Goal: Transaction & Acquisition: Purchase product/service

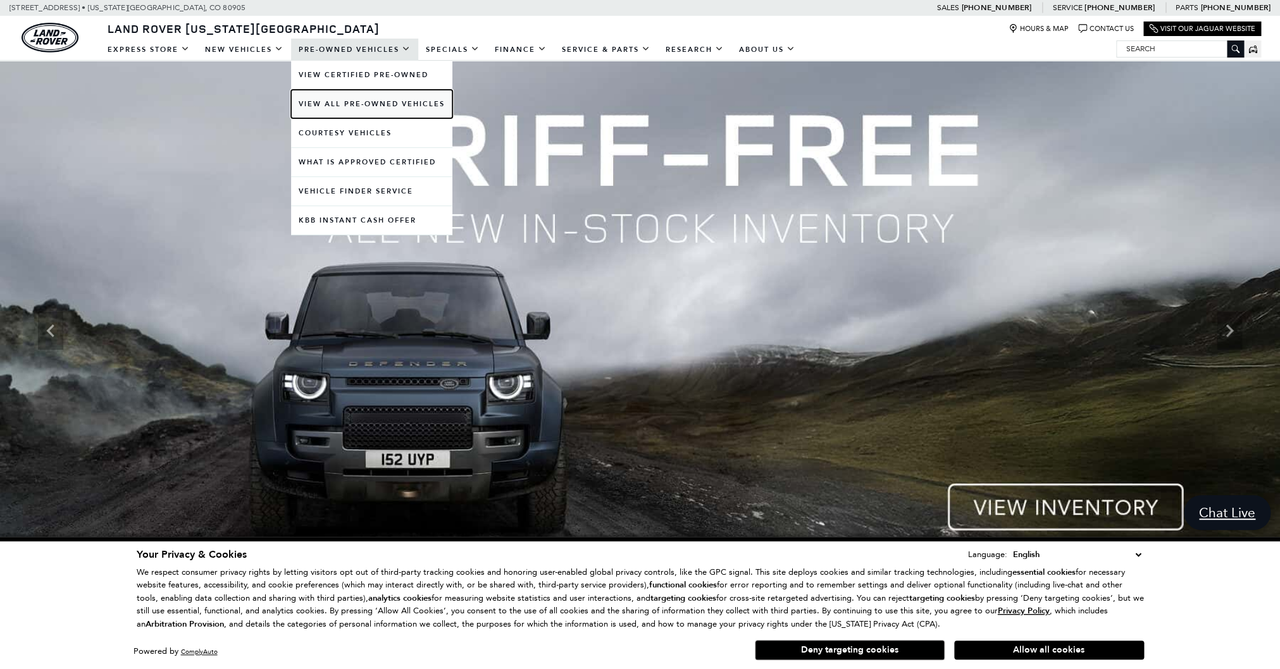
click at [359, 104] on link "View All Pre-Owned Vehicles" at bounding box center [371, 104] width 161 height 28
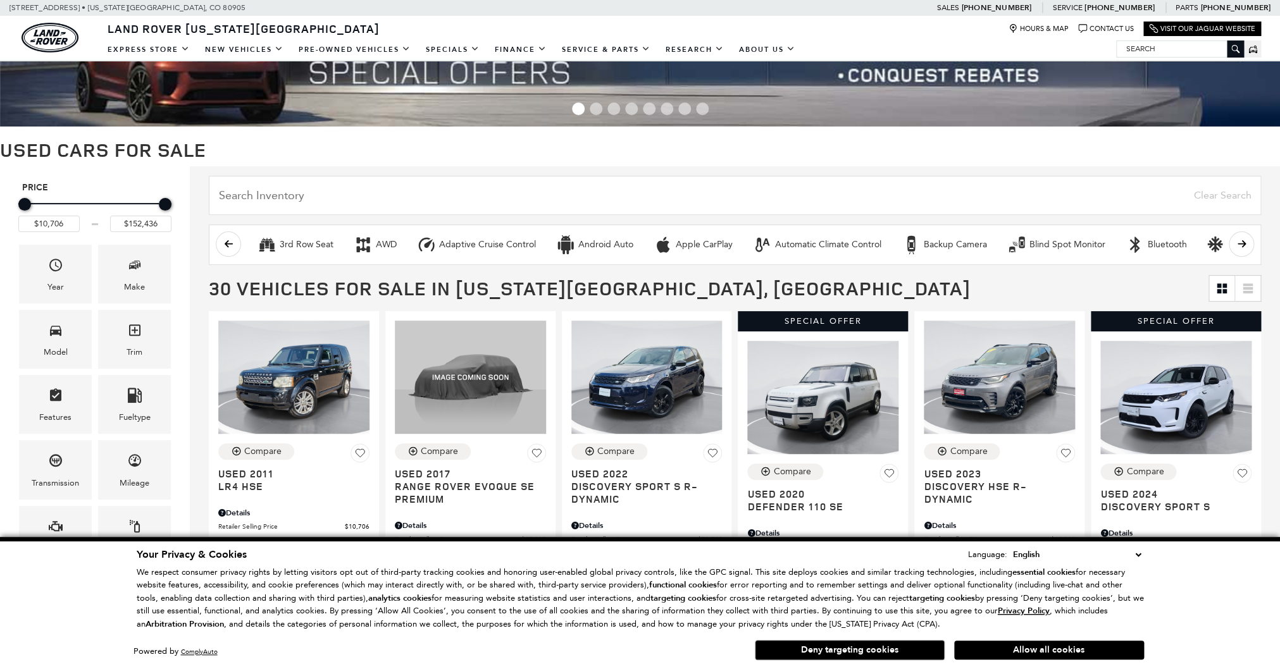
scroll to position [71, 0]
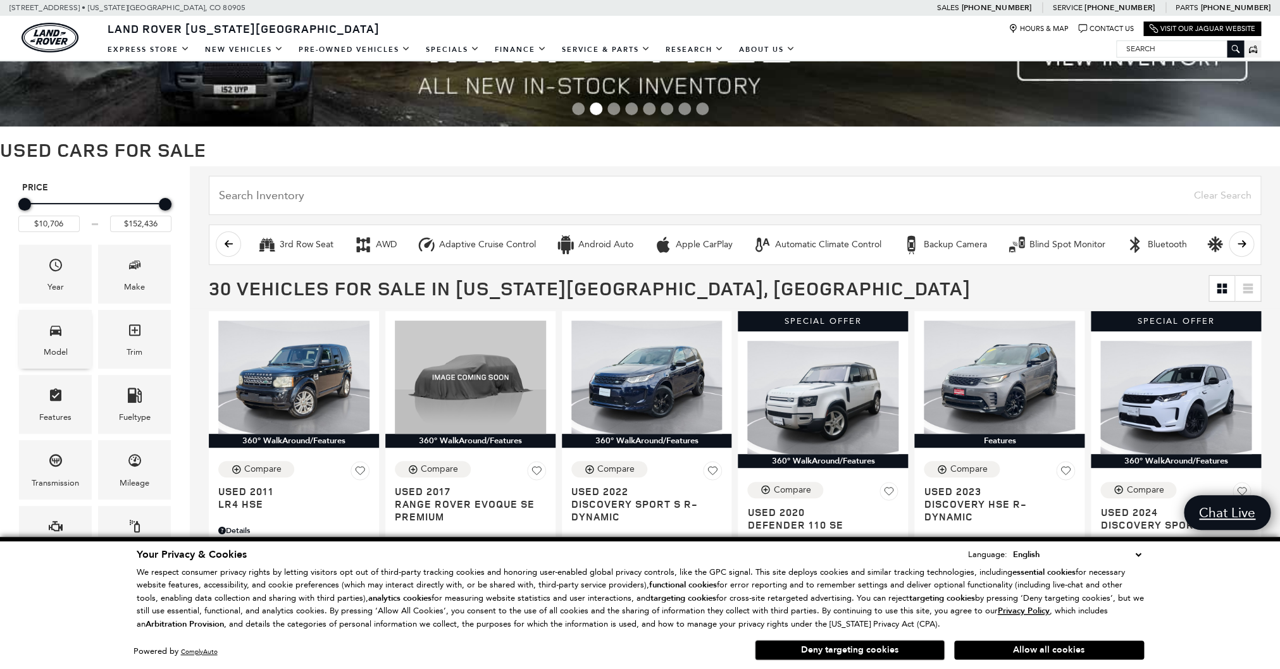
click at [66, 338] on div "Model" at bounding box center [55, 339] width 73 height 59
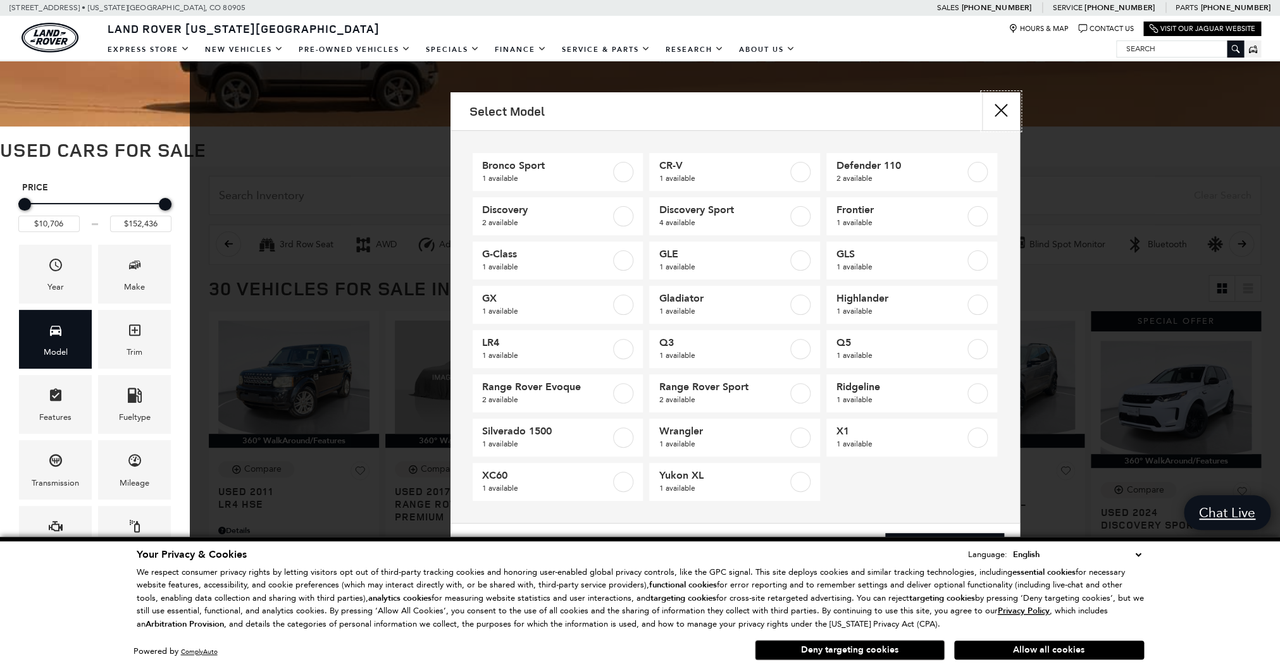
click at [992, 103] on button "close" at bounding box center [1001, 111] width 38 height 38
